Goal: Information Seeking & Learning: Learn about a topic

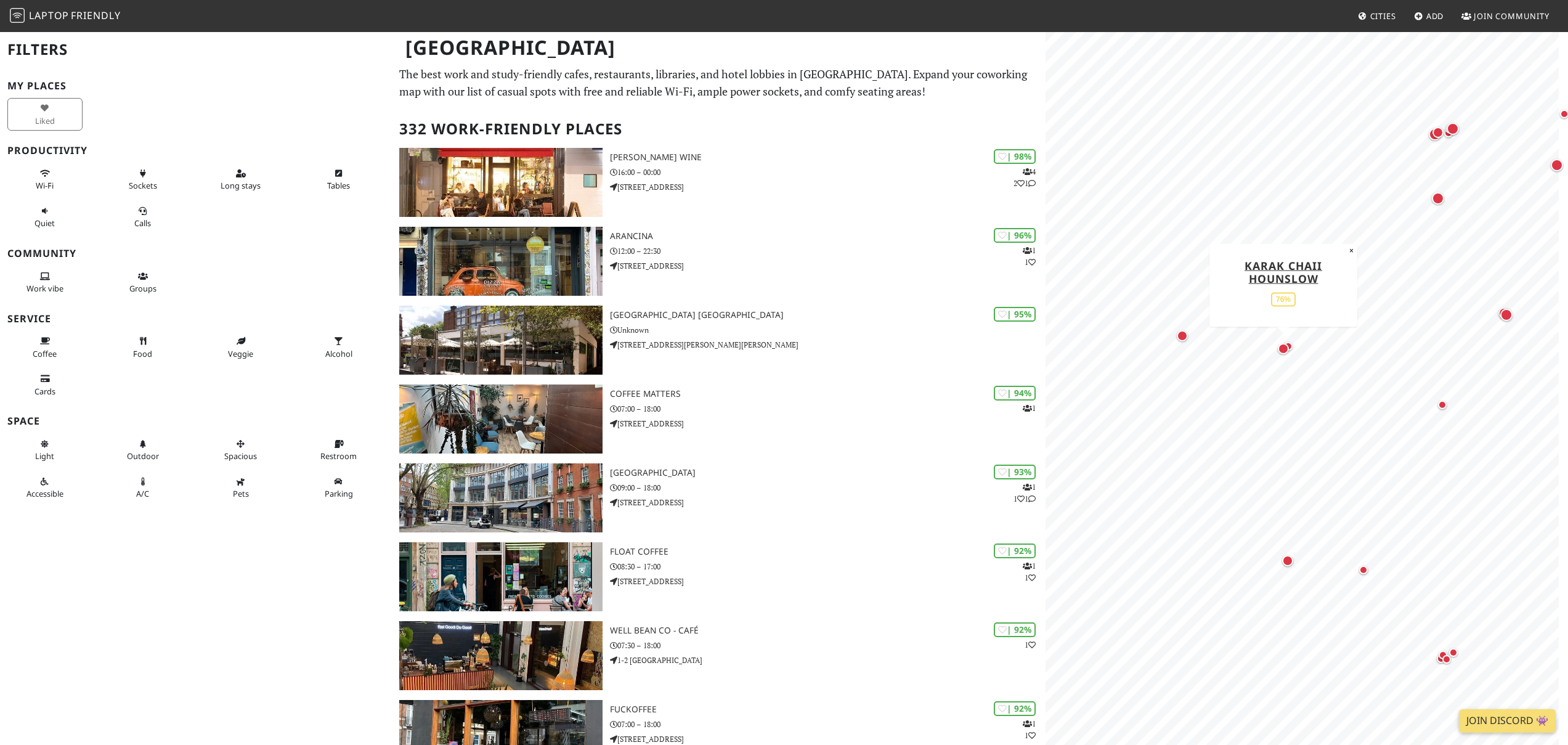
click at [1283, 348] on div "Map marker" at bounding box center [1283, 348] width 11 height 11
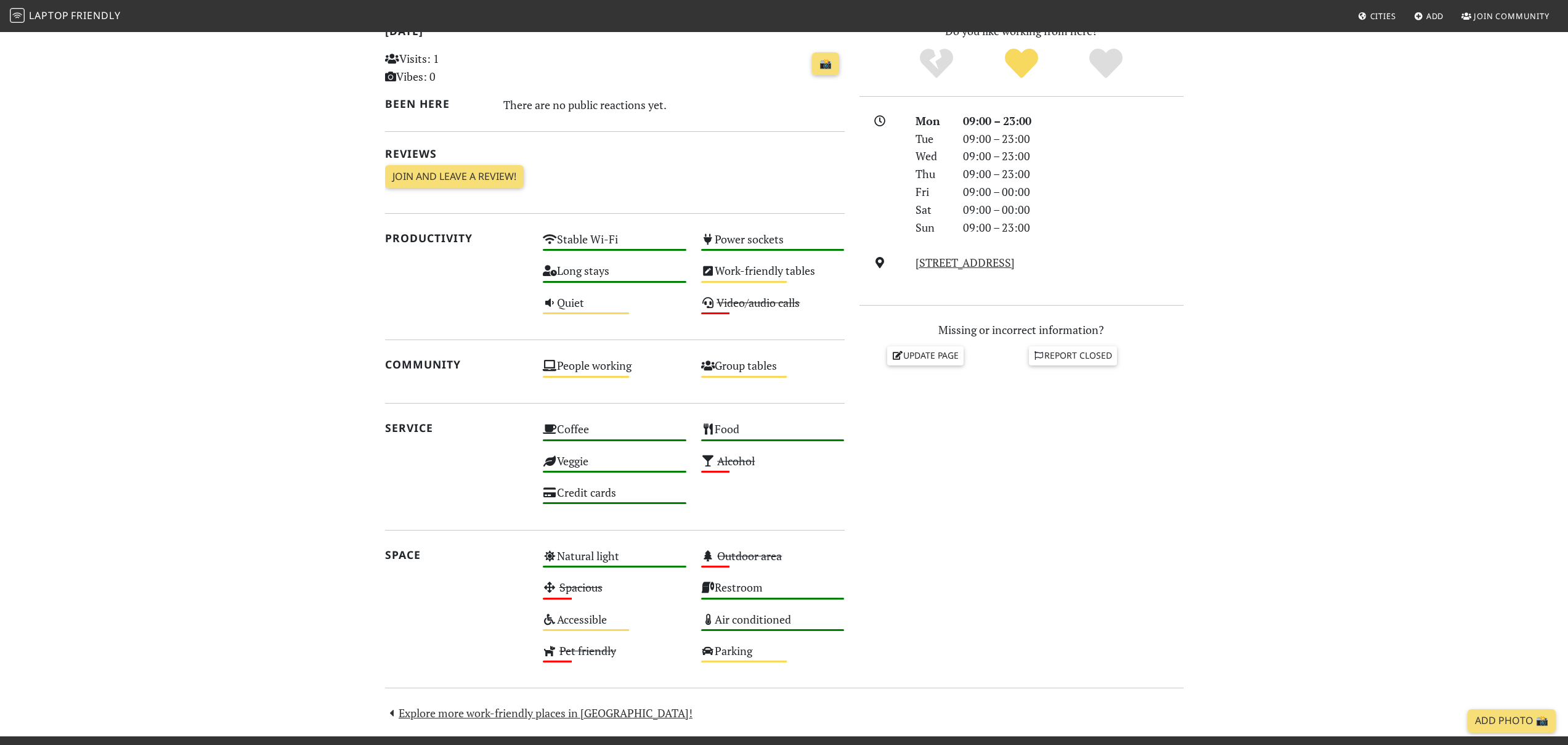
scroll to position [113, 0]
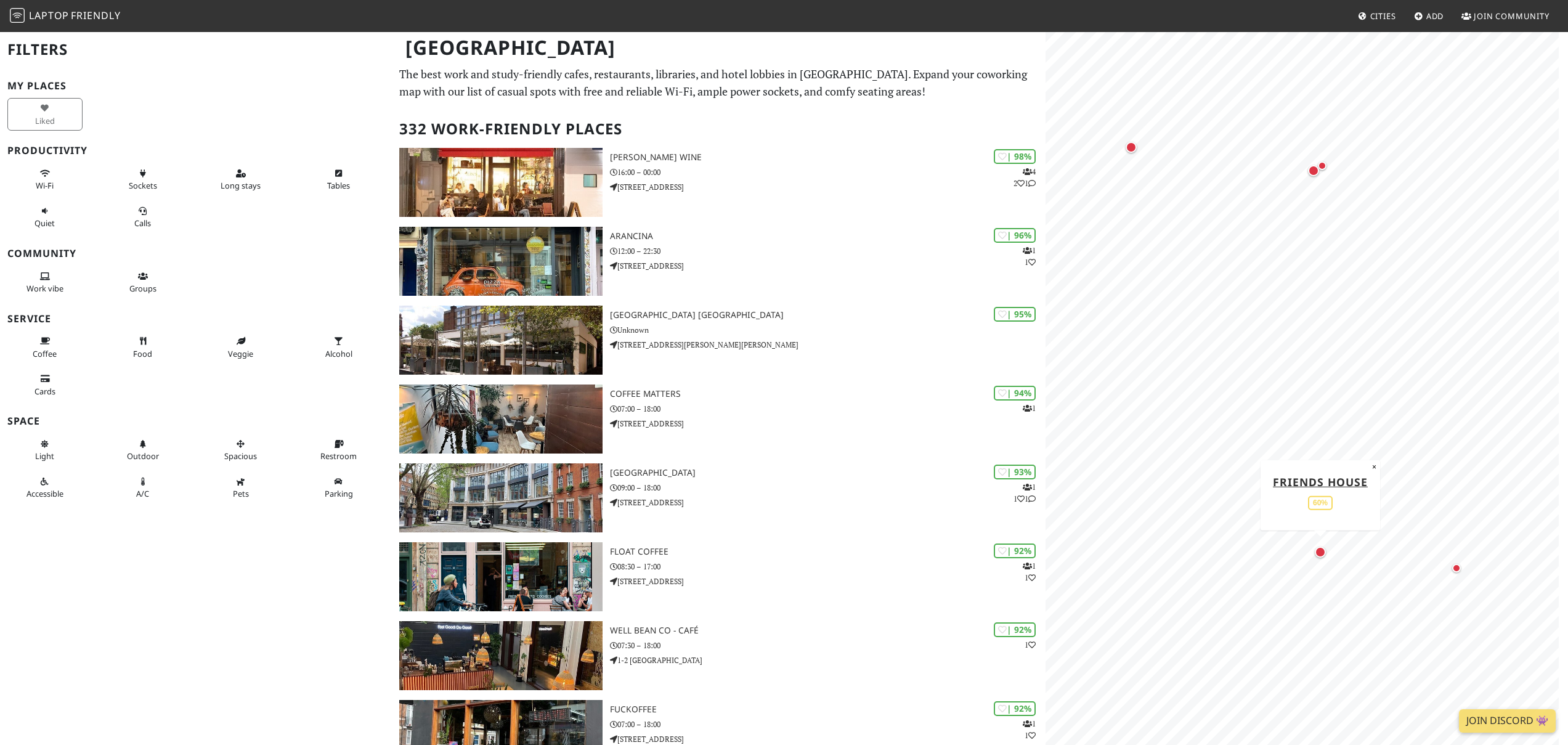
click at [1319, 553] on div "Map marker" at bounding box center [1321, 552] width 11 height 11
click at [44, 184] on span "Wi-Fi" at bounding box center [45, 185] width 18 height 11
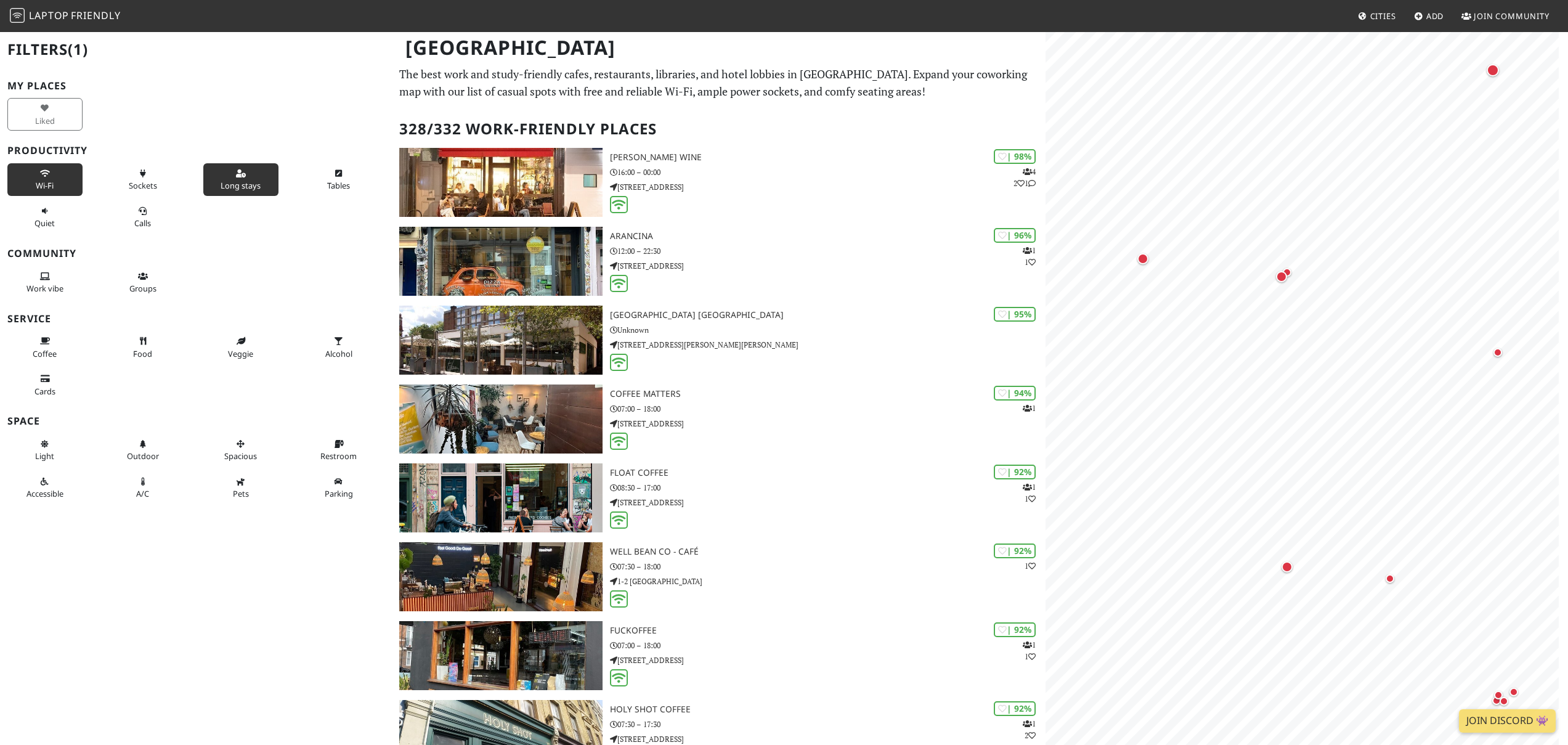
click at [235, 185] on span "Long stays" at bounding box center [241, 185] width 40 height 11
click at [43, 348] on span "Coffee" at bounding box center [45, 354] width 24 height 11
click at [62, 349] on button "Coffee" at bounding box center [45, 347] width 75 height 33
click at [142, 176] on icon at bounding box center [143, 174] width 10 height 8
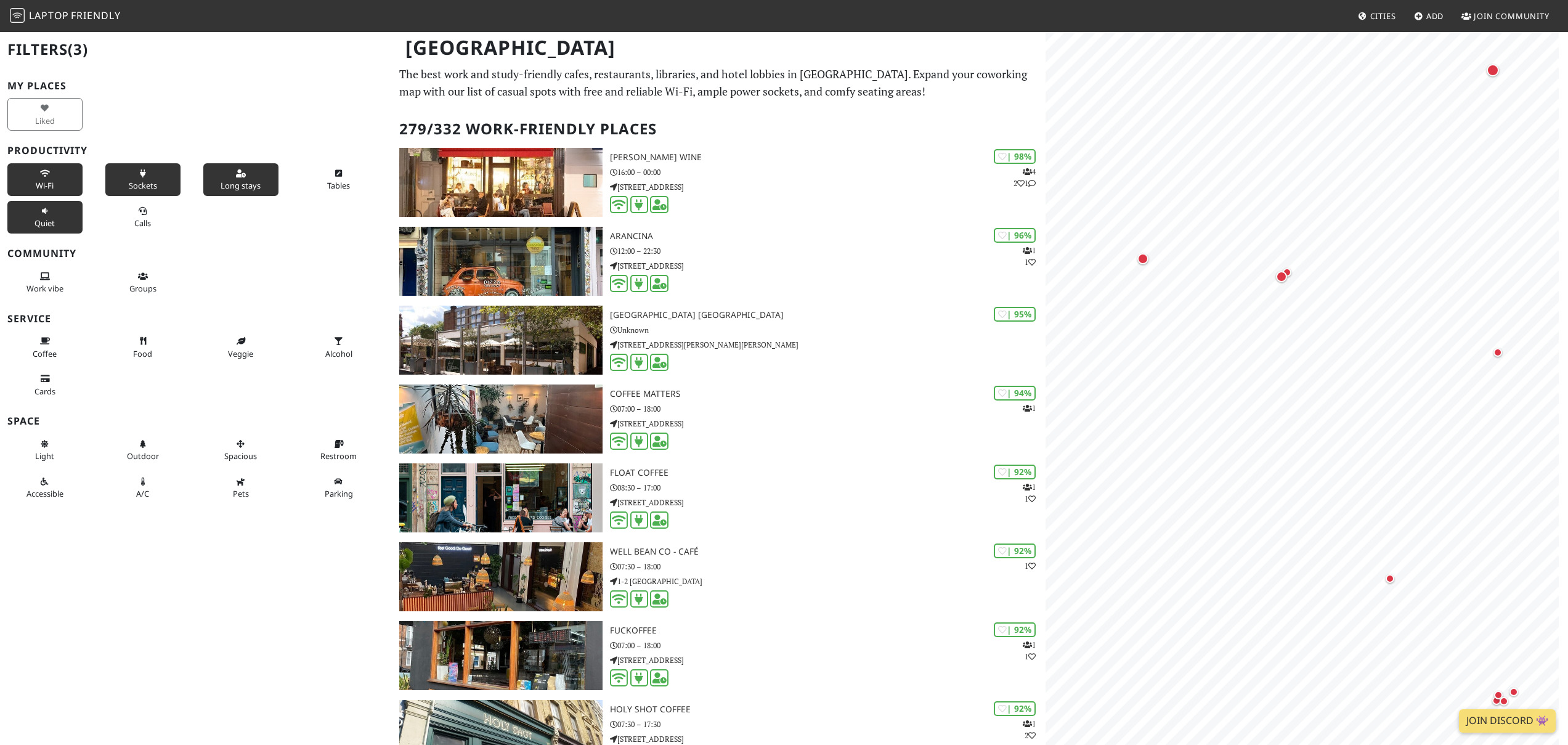
click at [35, 218] on span "Quiet" at bounding box center [44, 223] width 20 height 11
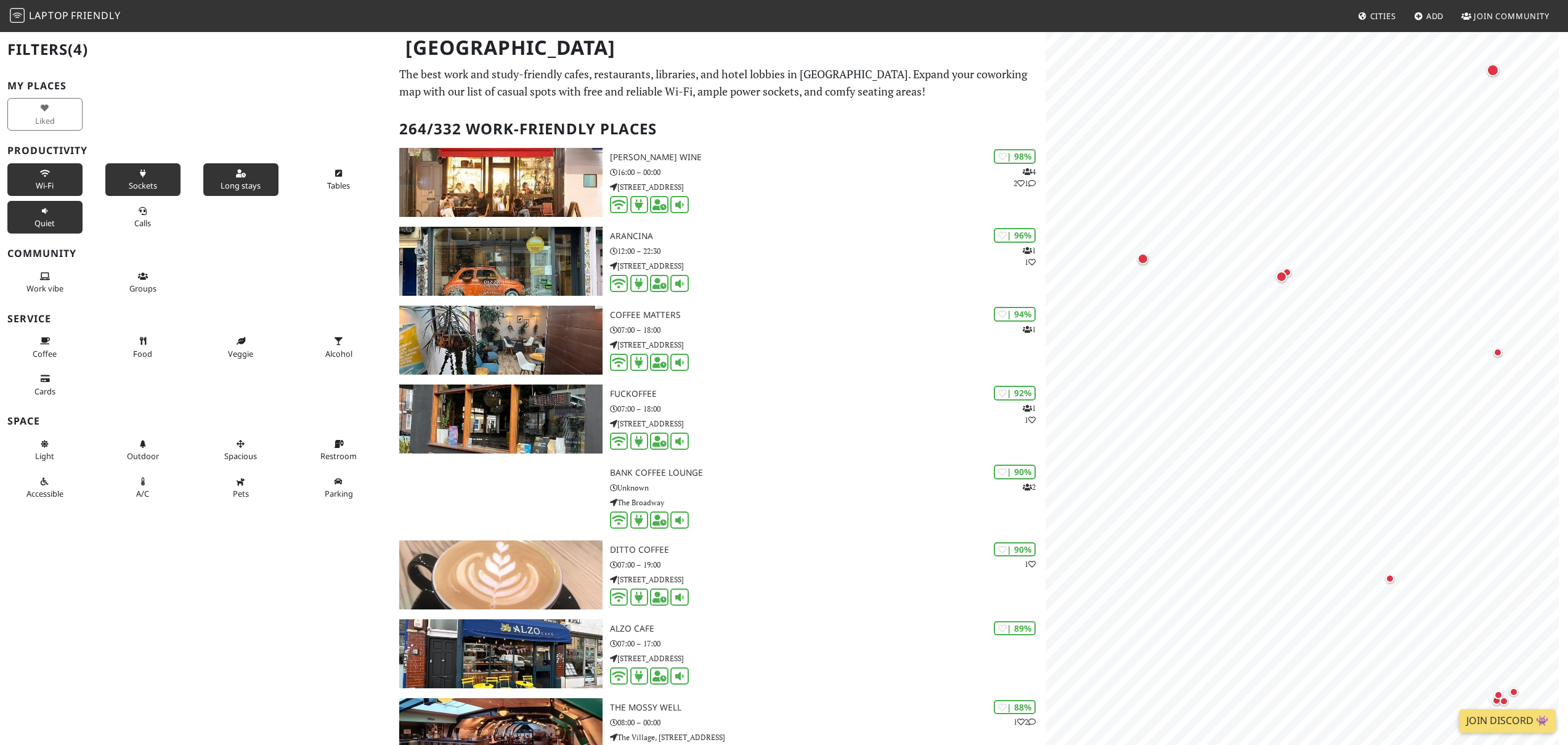
click at [35, 218] on span "Quiet" at bounding box center [44, 223] width 20 height 11
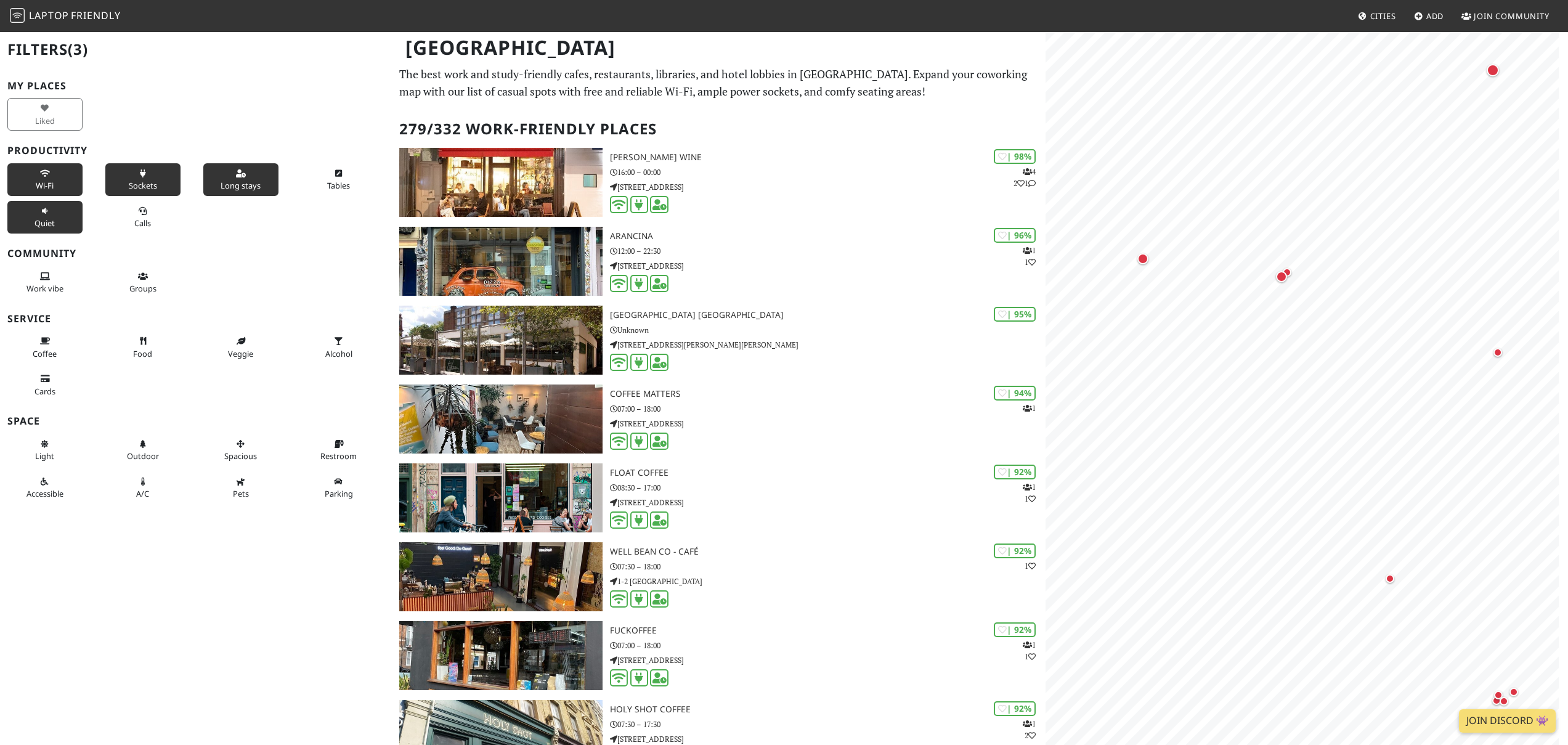
click at [35, 218] on span "Quiet" at bounding box center [44, 223] width 20 height 11
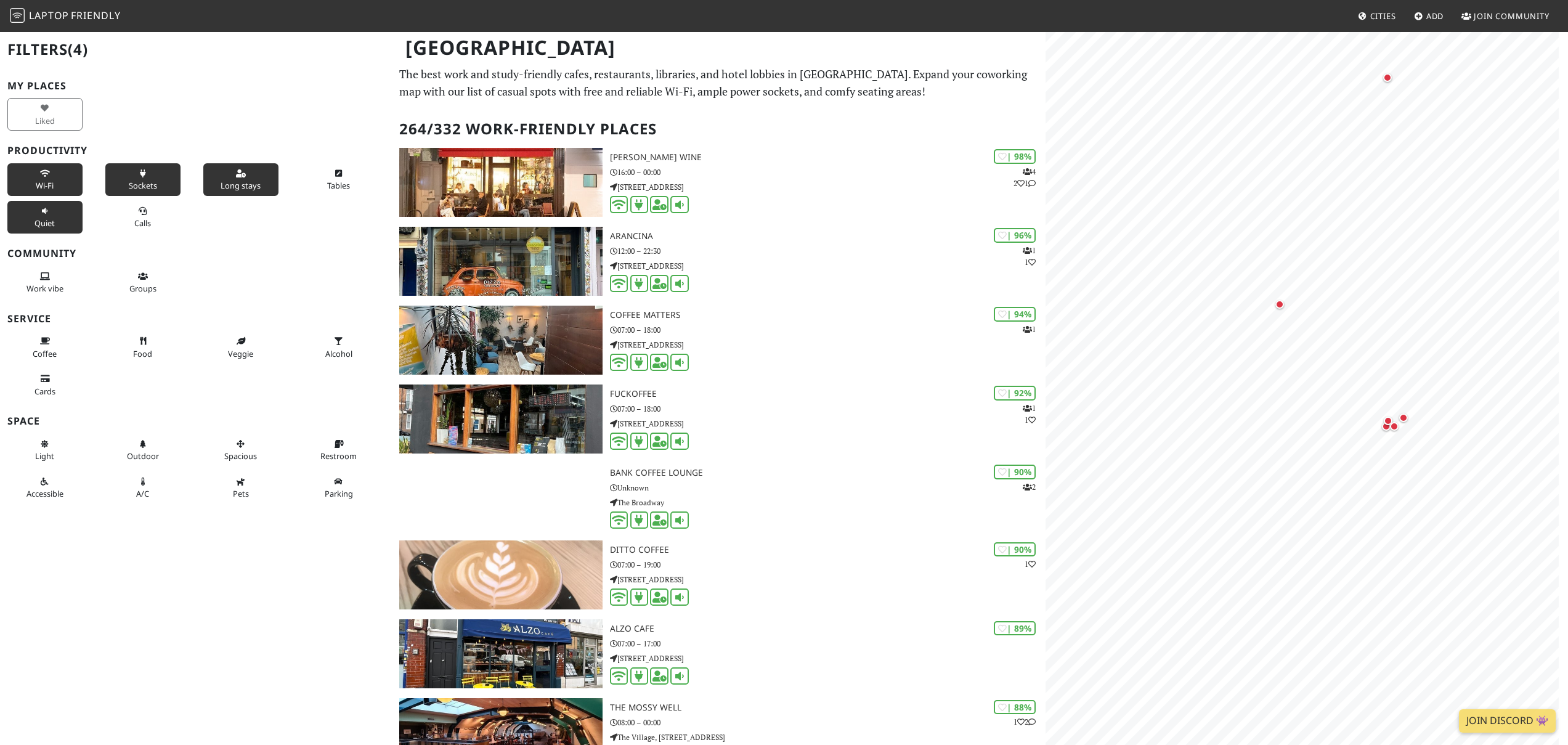
click at [233, 183] on span "Long stays" at bounding box center [241, 185] width 40 height 11
click at [143, 184] on span "Sockets" at bounding box center [143, 185] width 28 height 11
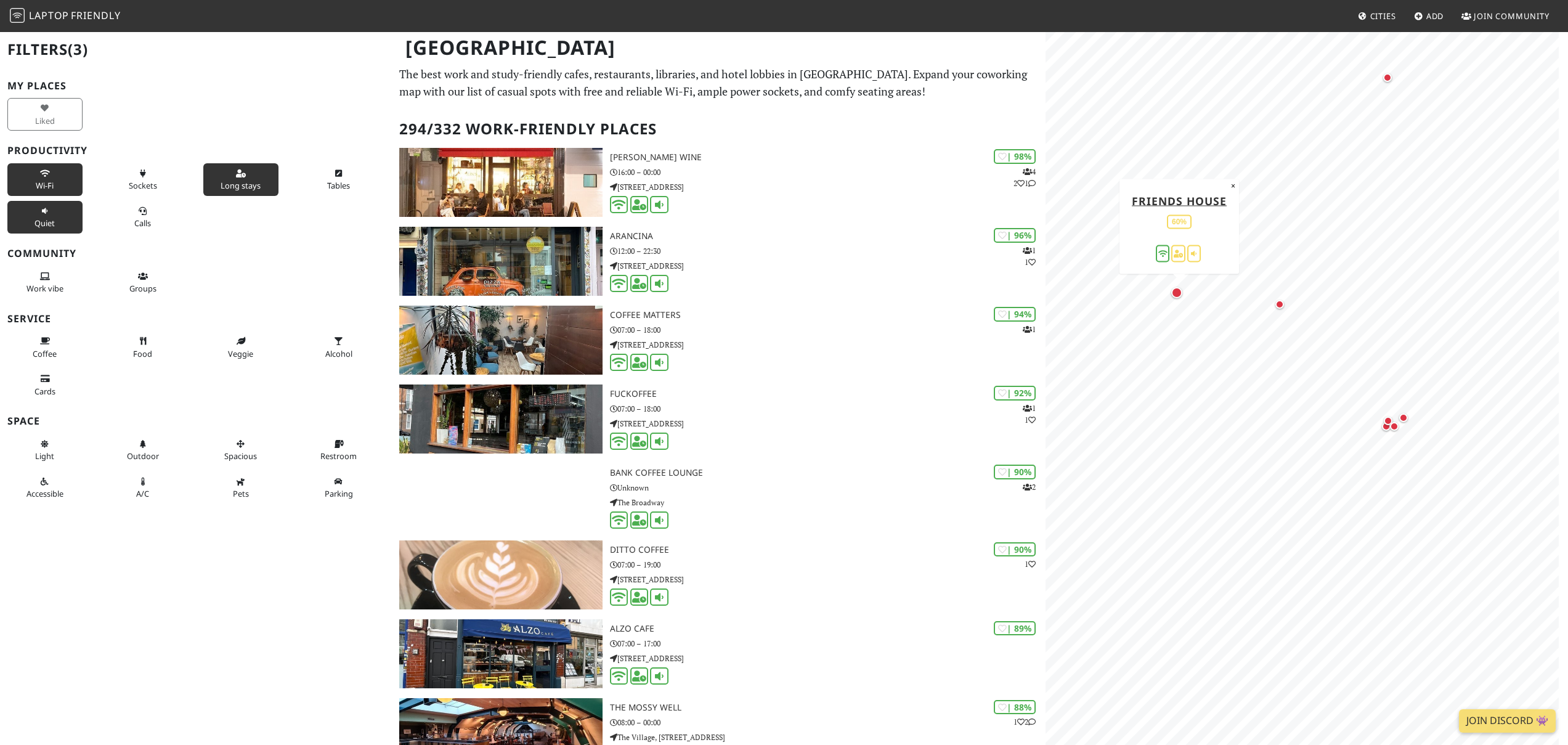
click at [1178, 293] on div "Map marker" at bounding box center [1177, 292] width 11 height 11
click at [1177, 294] on div "Map marker" at bounding box center [1177, 292] width 11 height 11
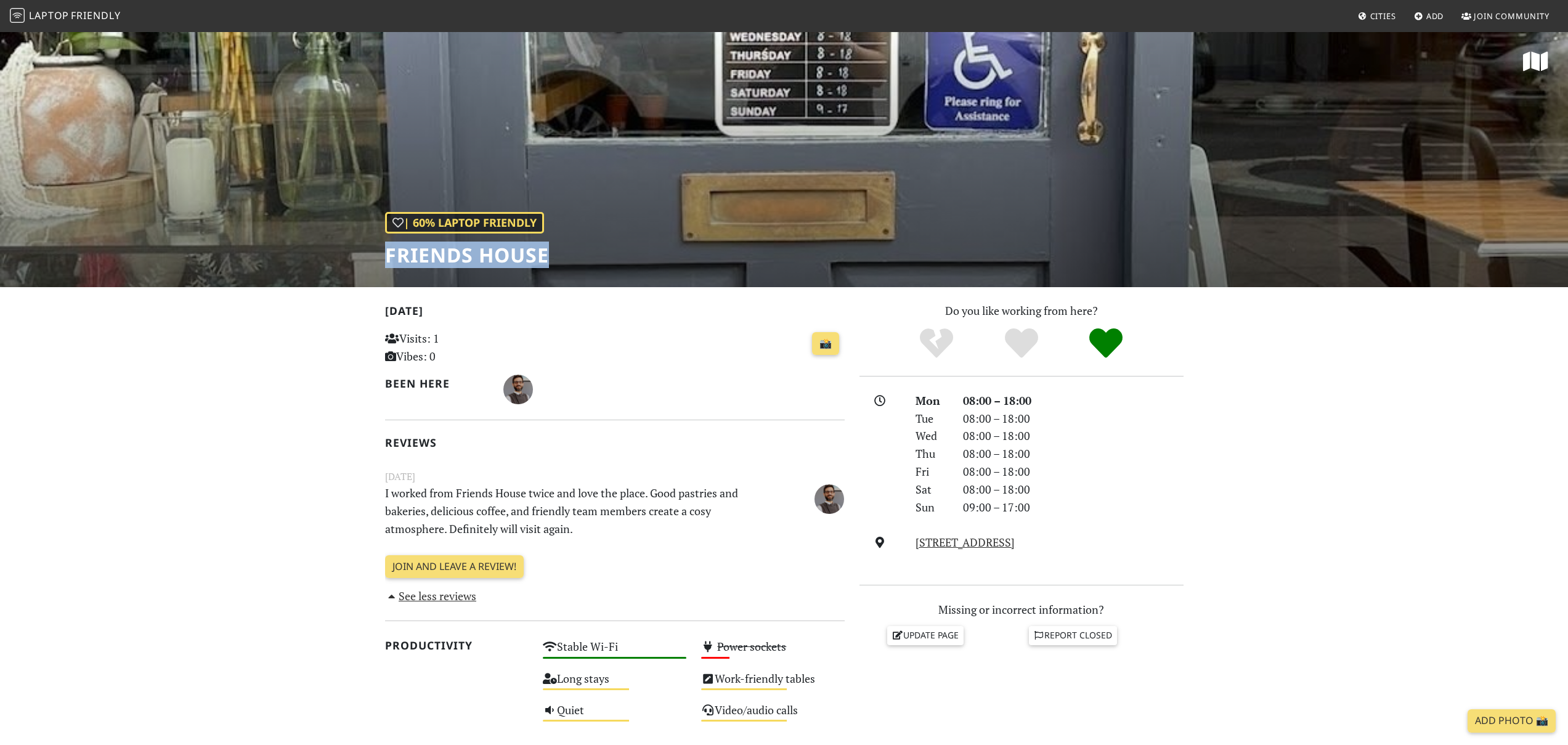
drag, startPoint x: 387, startPoint y: 250, endPoint x: 562, endPoint y: 247, distance: 175.0
click at [562, 247] on div "| 60% Laptop Friendly Friends House" at bounding box center [784, 159] width 1568 height 256
copy h1 "Friends House"
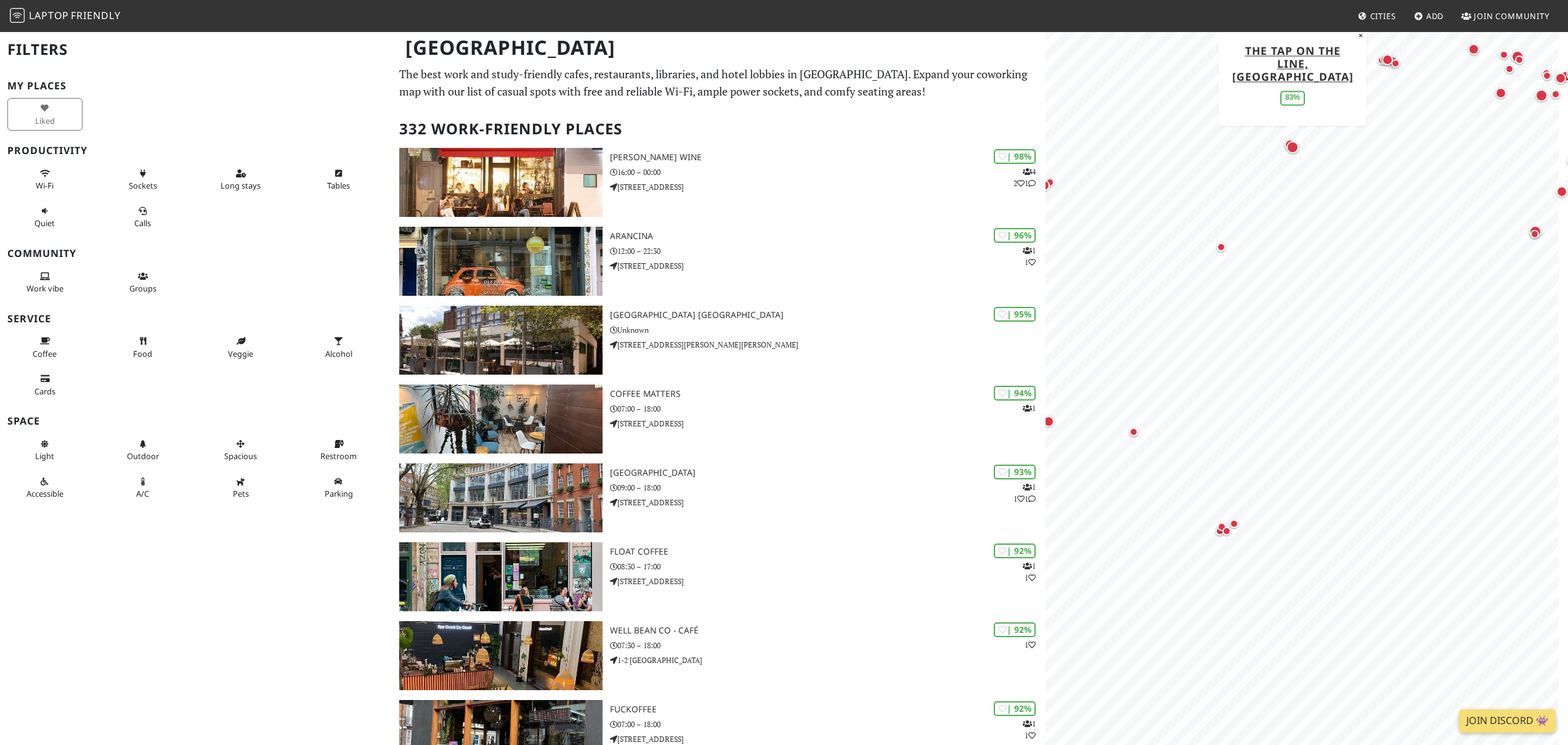
click at [1292, 146] on div "Map marker" at bounding box center [1292, 147] width 12 height 12
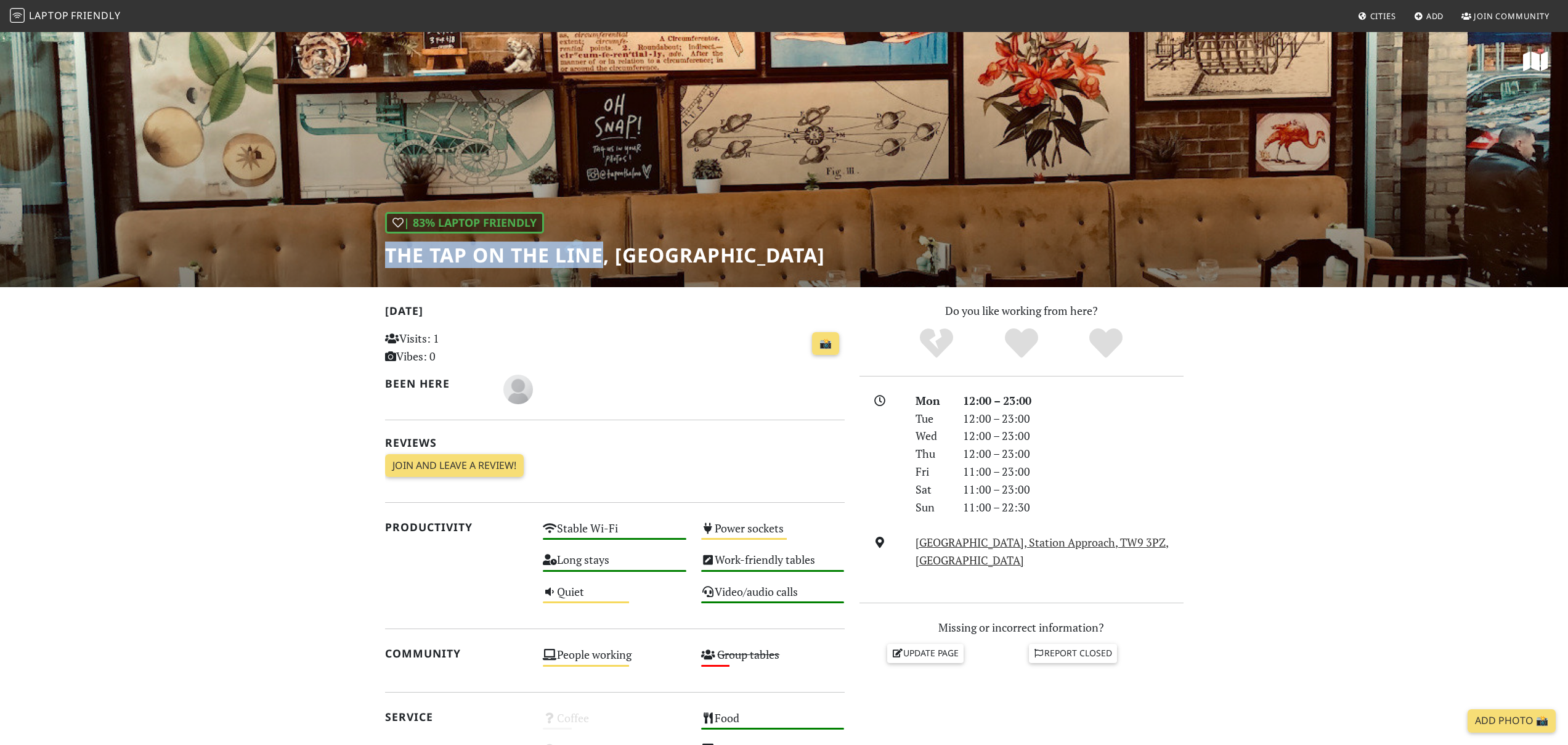
drag, startPoint x: 386, startPoint y: 256, endPoint x: 600, endPoint y: 250, distance: 214.1
click at [600, 250] on h1 "The Tap on the Line, [GEOGRAPHIC_DATA]" at bounding box center [605, 255] width 440 height 24
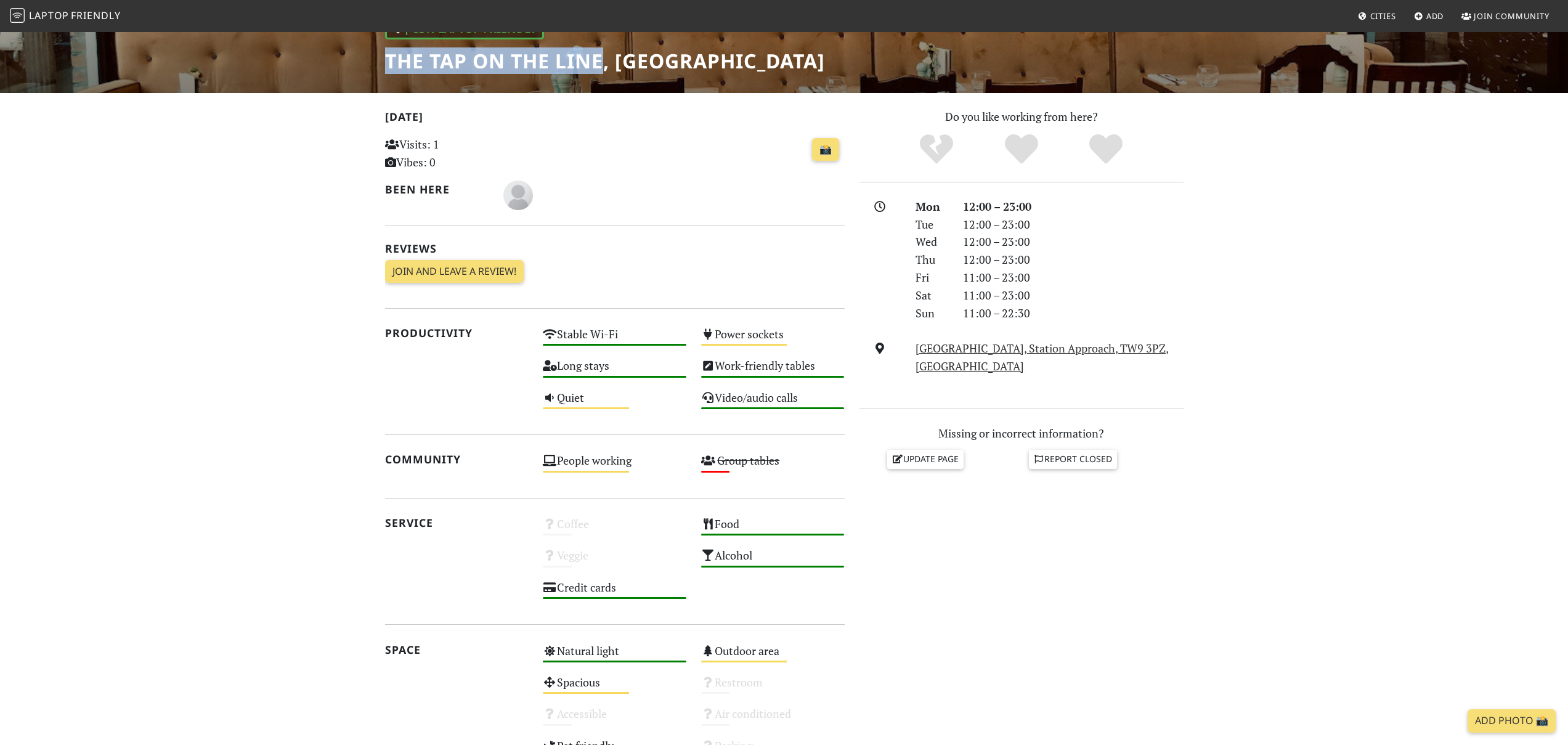
scroll to position [26, 0]
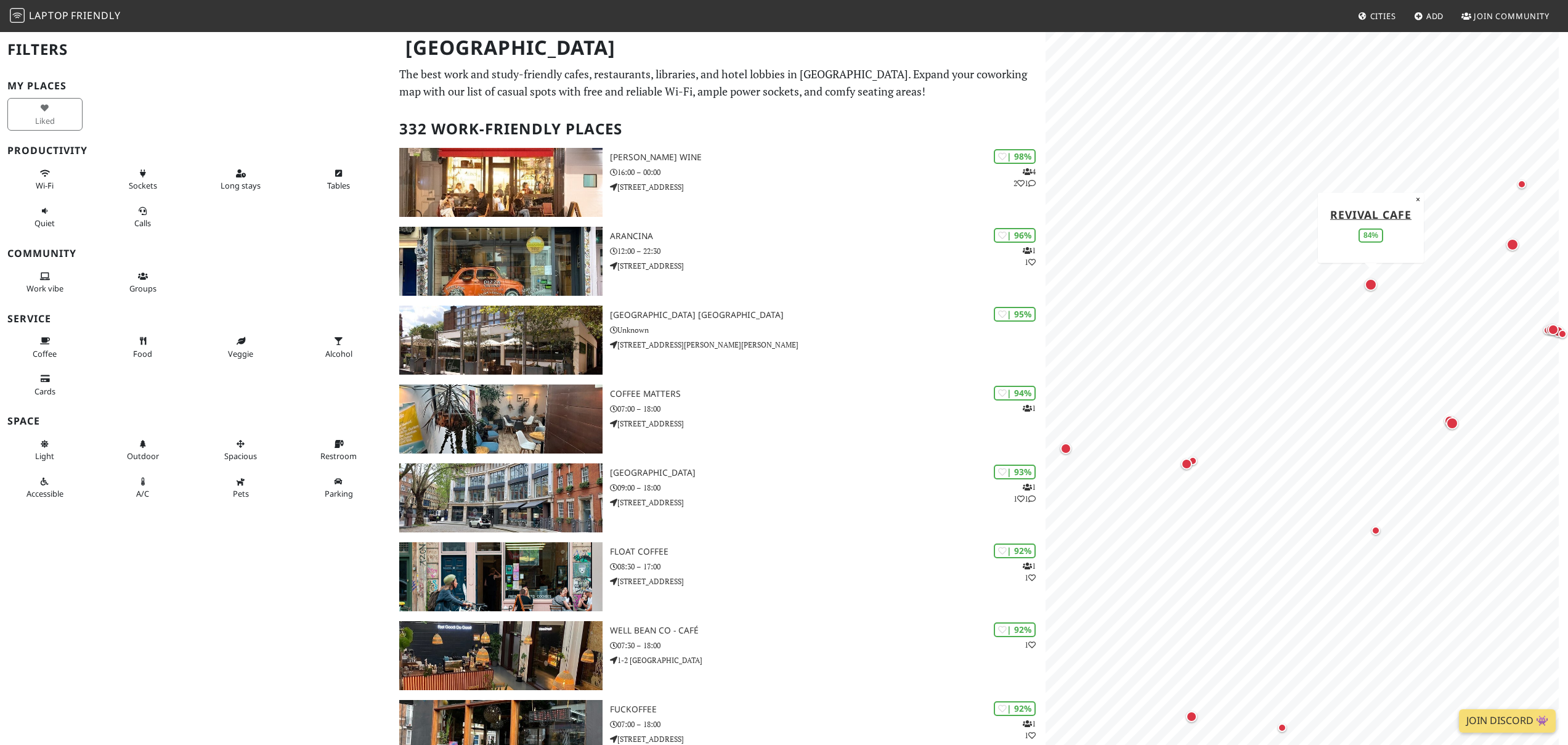
click at [1374, 290] on div "Map marker" at bounding box center [1371, 284] width 12 height 12
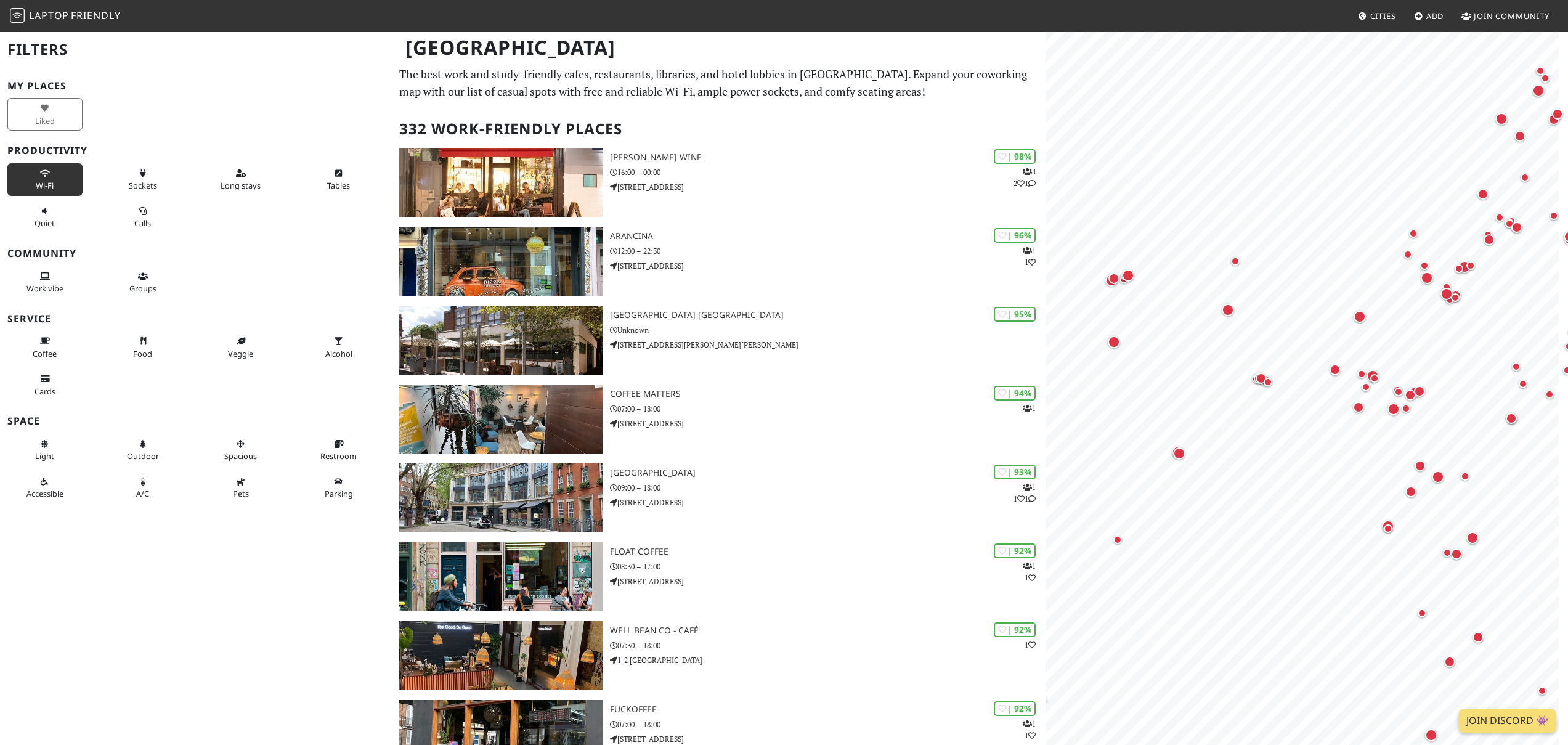
click at [42, 181] on span "Wi-Fi" at bounding box center [45, 185] width 18 height 11
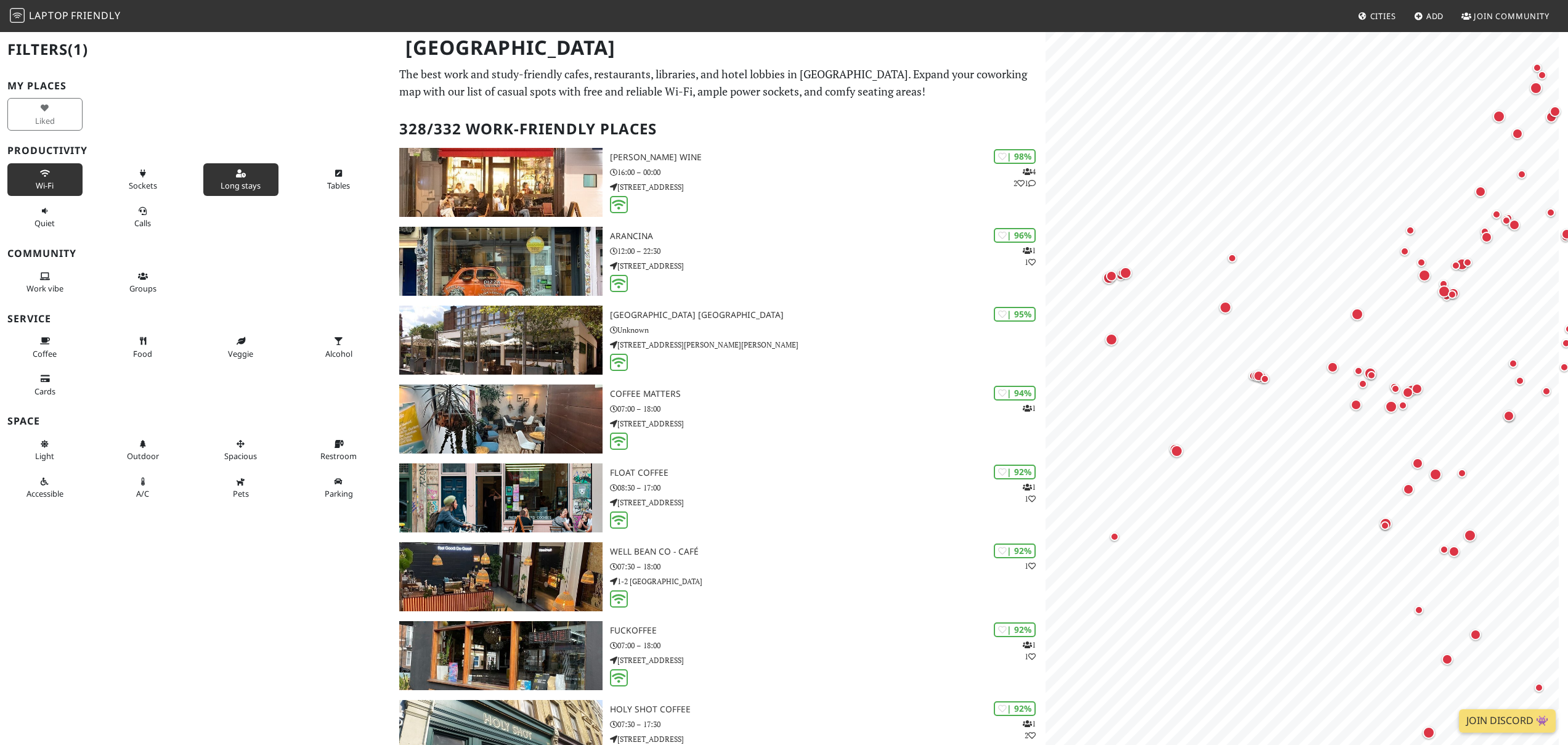
click at [258, 187] on button "Long stays" at bounding box center [241, 179] width 75 height 33
click at [52, 225] on span "Quiet" at bounding box center [44, 223] width 20 height 11
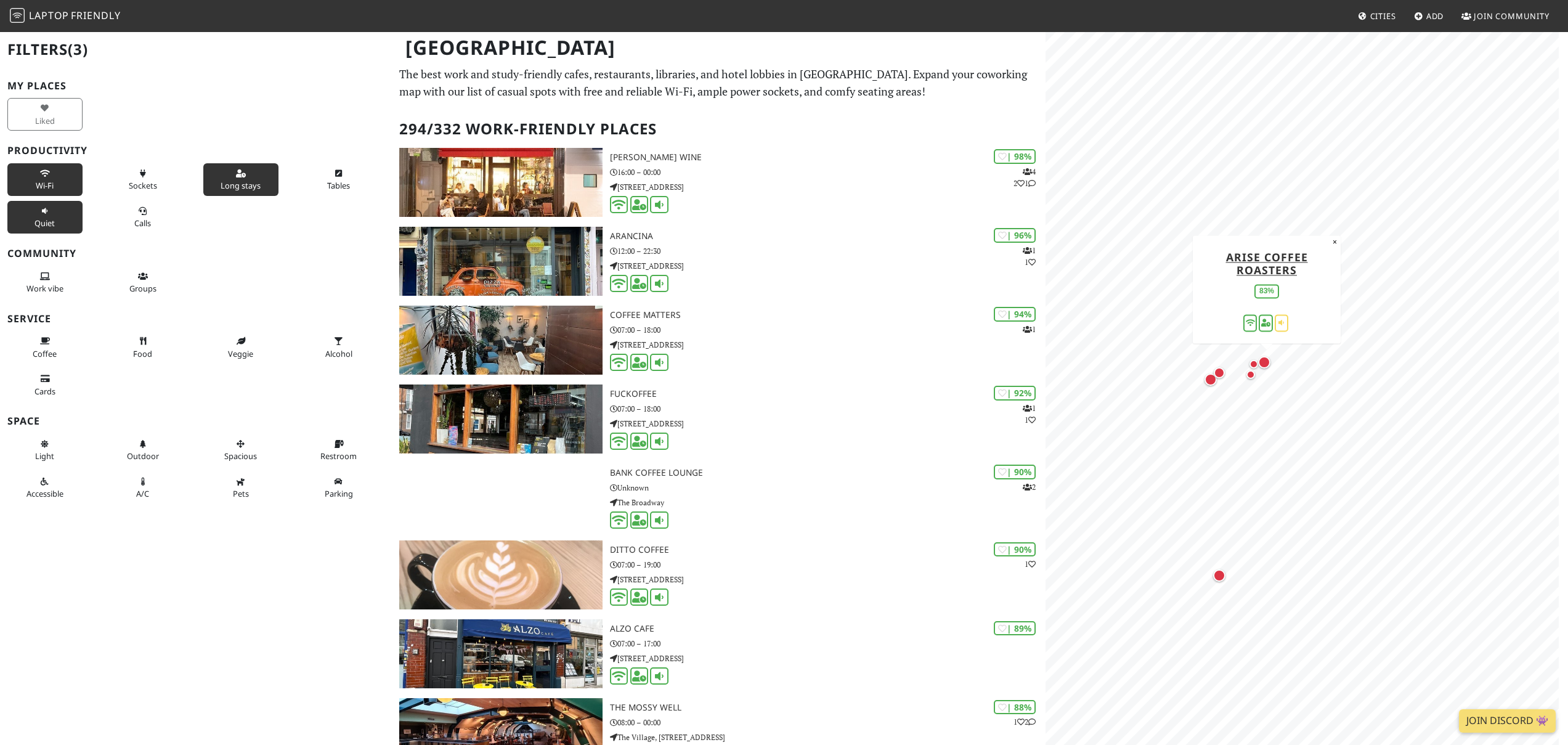
click at [1268, 364] on div "Map marker" at bounding box center [1264, 362] width 12 height 12
click at [236, 445] on icon at bounding box center [241, 445] width 10 height 8
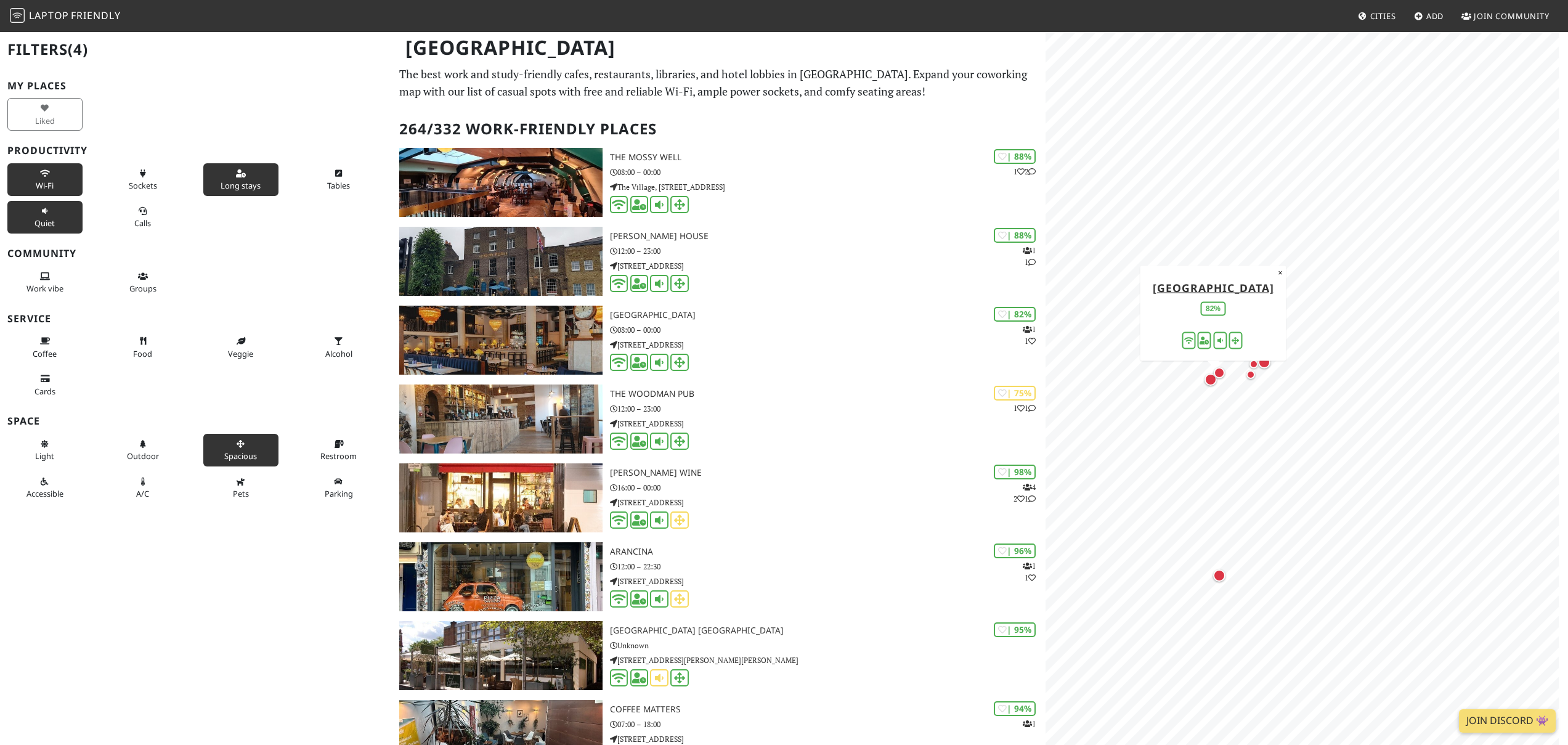
click at [1211, 382] on div "Map marker" at bounding box center [1211, 379] width 12 height 12
click at [1210, 382] on div "Map marker" at bounding box center [1211, 379] width 12 height 12
click at [1267, 274] on div "Map marker" at bounding box center [1270, 270] width 12 height 12
click at [1270, 272] on div "Map marker" at bounding box center [1270, 270] width 12 height 12
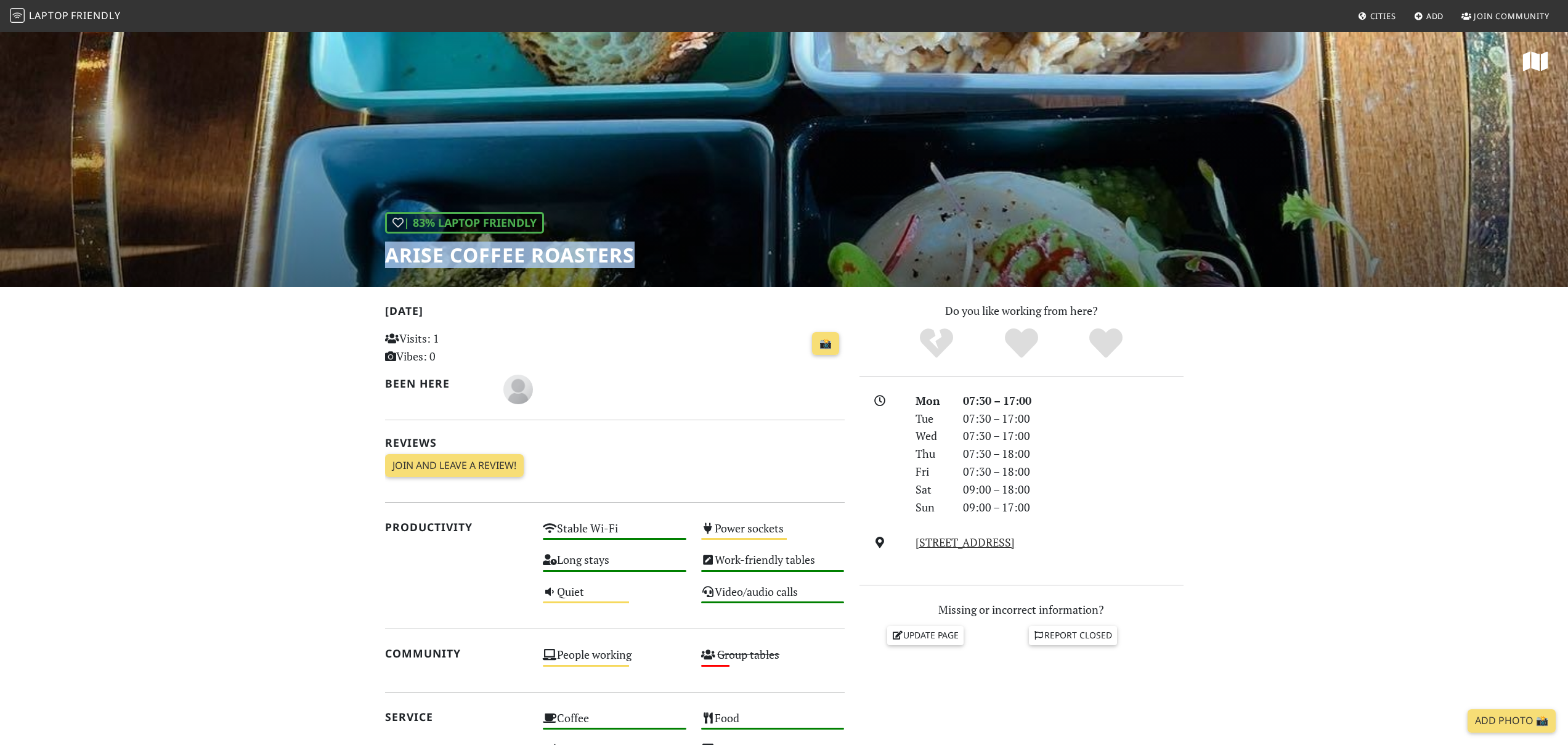
drag, startPoint x: 389, startPoint y: 255, endPoint x: 640, endPoint y: 262, distance: 251.1
click at [640, 262] on div "| 83% Laptop Friendly Arise Coffee Roasters" at bounding box center [784, 159] width 1568 height 256
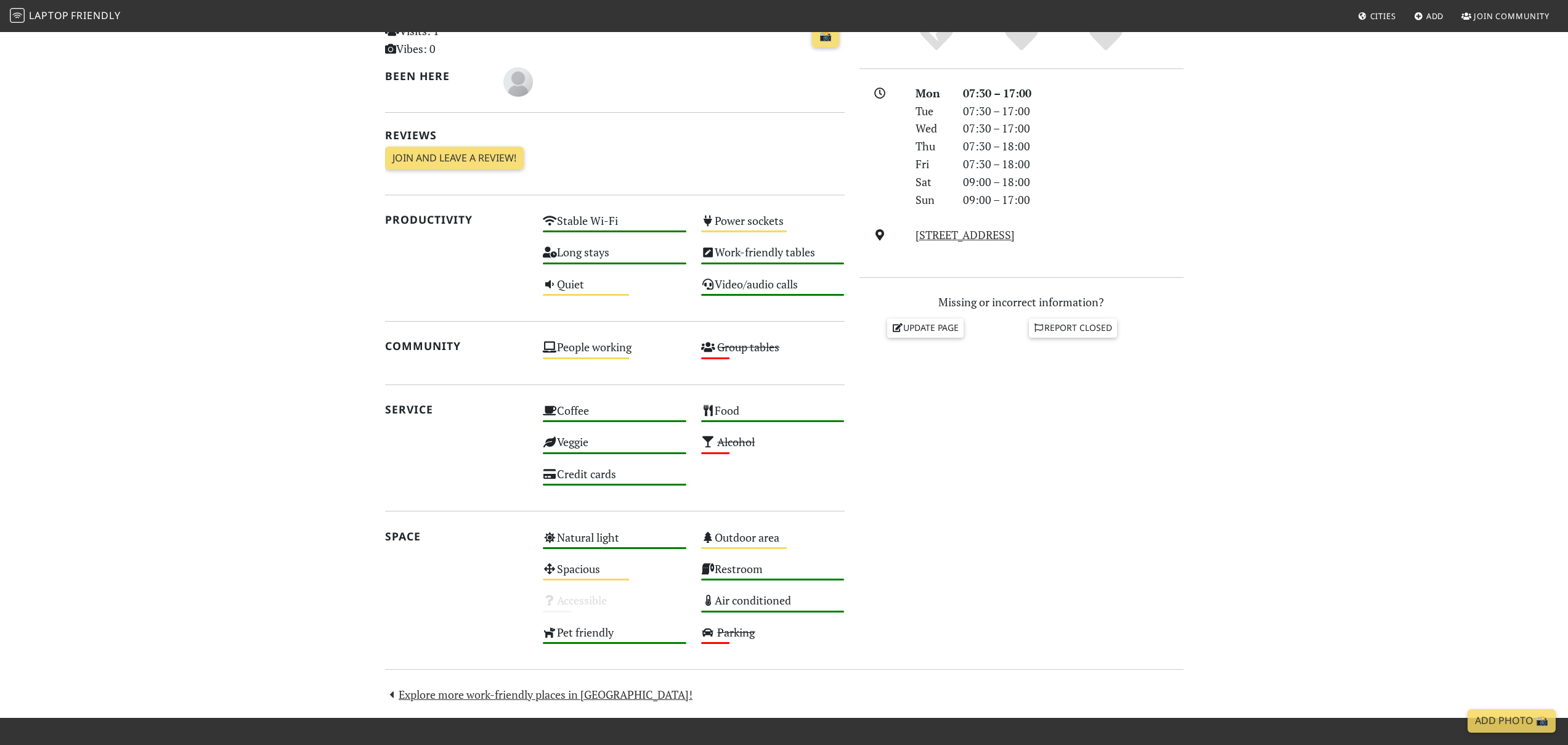
scroll to position [151, 0]
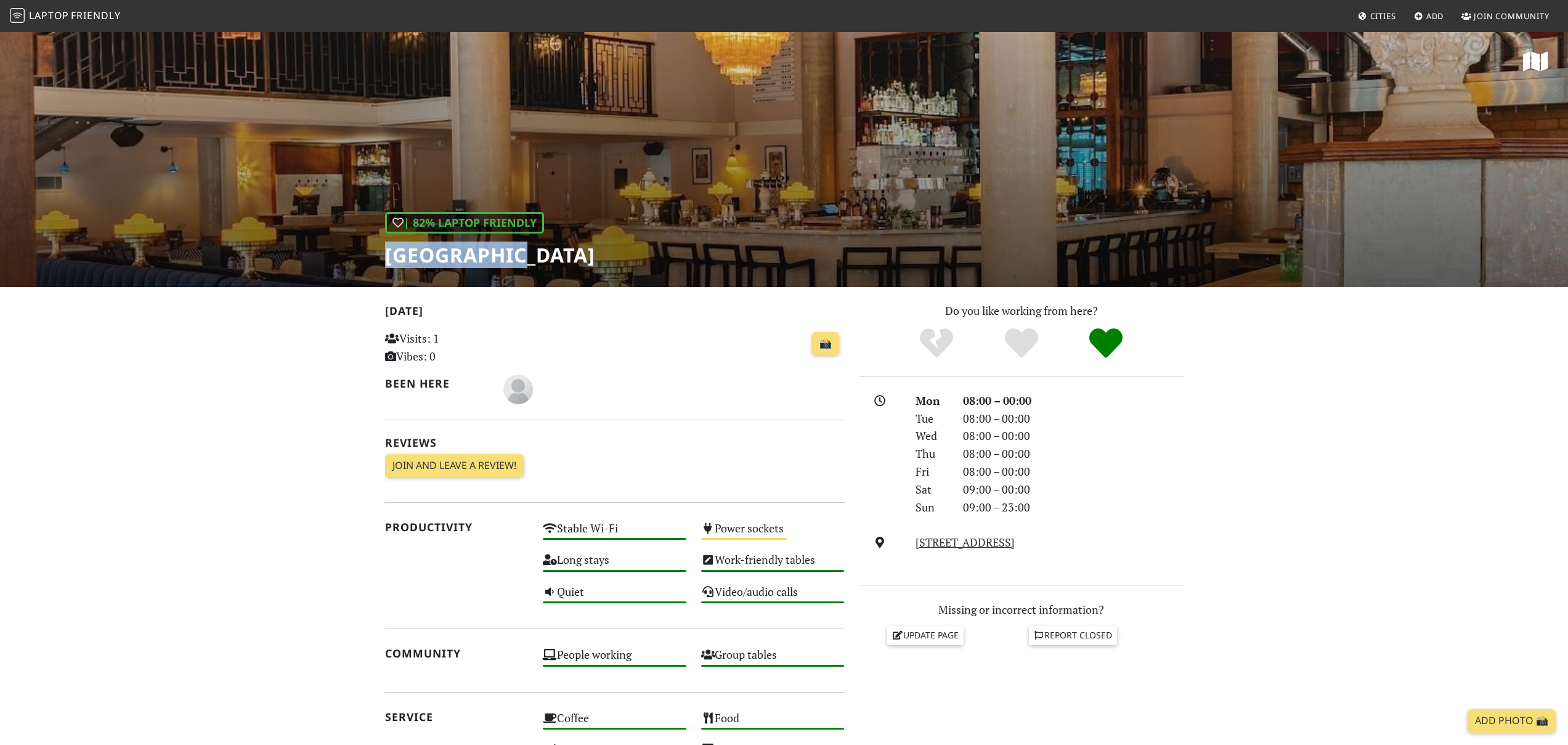
drag, startPoint x: 389, startPoint y: 258, endPoint x: 524, endPoint y: 258, distance: 135.0
click at [524, 258] on h1 "[GEOGRAPHIC_DATA]" at bounding box center [490, 255] width 210 height 24
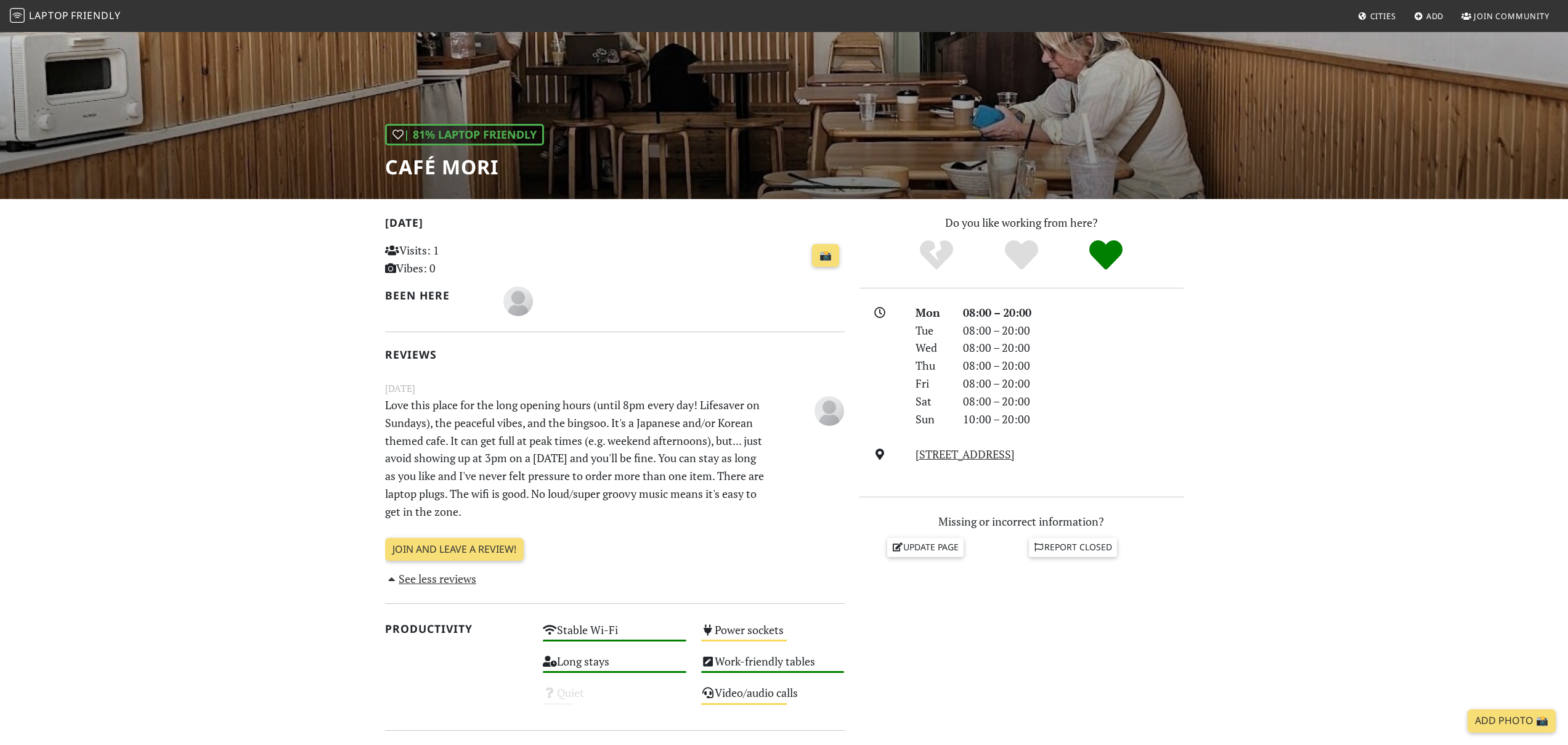
scroll to position [87, 0]
drag, startPoint x: 386, startPoint y: 169, endPoint x: 517, endPoint y: 169, distance: 131.0
click at [517, 169] on h1 "Café Mori" at bounding box center [464, 167] width 159 height 24
copy h1 "Café Mori"
